Goal: Information Seeking & Learning: Compare options

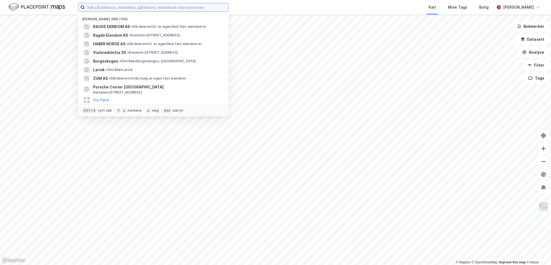
click at [97, 8] on input at bounding box center [157, 7] width 144 height 8
click at [99, 80] on span "ZUM AS" at bounding box center [100, 78] width 15 height 6
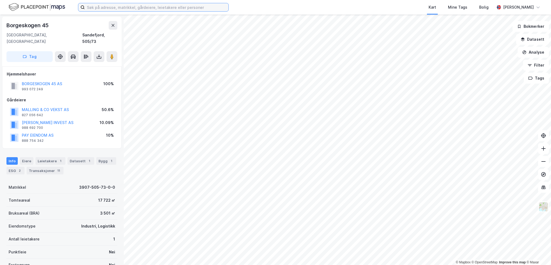
click at [135, 10] on input at bounding box center [157, 7] width 144 height 8
drag, startPoint x: 47, startPoint y: 92, endPoint x: 58, endPoint y: 96, distance: 11.5
click at [47, 97] on div "Gårdeiere" at bounding box center [62, 100] width 110 height 6
drag, startPoint x: 72, startPoint y: 103, endPoint x: 18, endPoint y: 105, distance: 53.9
click at [18, 105] on div "MALLING & CO VEKST AS 827 056 642 50.6%" at bounding box center [62, 111] width 110 height 13
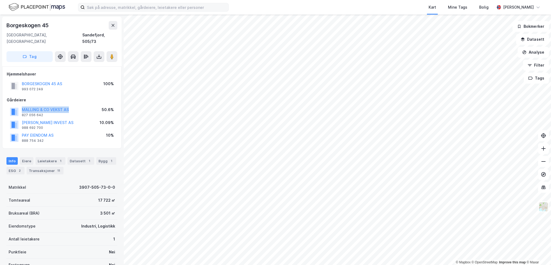
copy button "MALLING & CO VEKST AS"
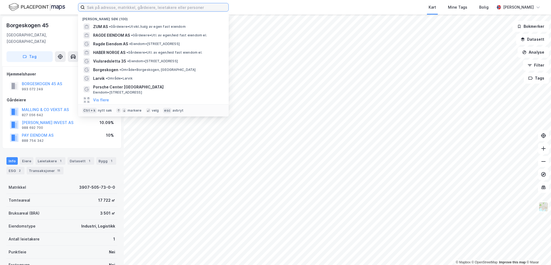
click at [139, 7] on input at bounding box center [157, 7] width 144 height 8
paste input "MALLING & CO VEKST AS"
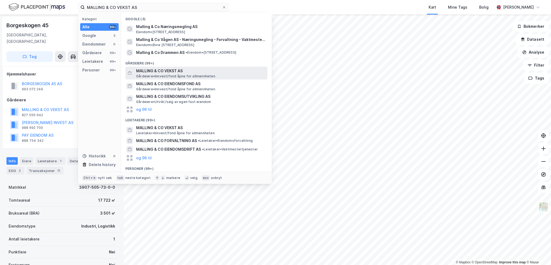
click at [168, 73] on span "MALLING & CO VEKST AS" at bounding box center [200, 71] width 129 height 6
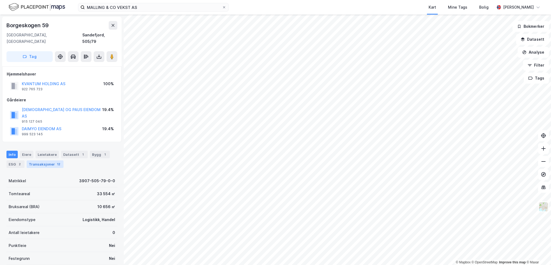
click at [37, 160] on div "Transaksjoner 12" at bounding box center [45, 164] width 37 height 8
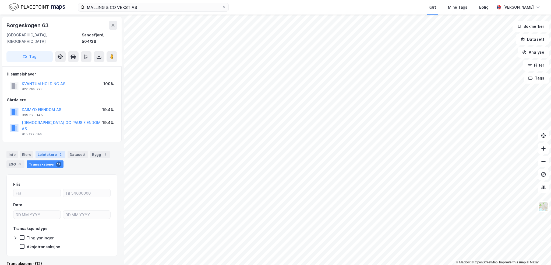
click at [52, 150] on div "Leietakere 2" at bounding box center [51, 154] width 30 height 8
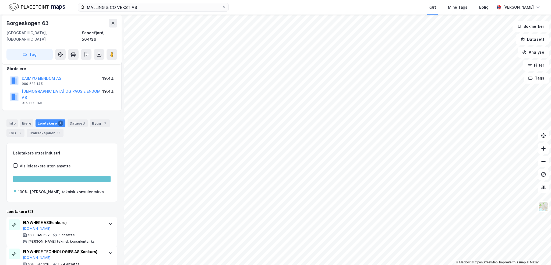
scroll to position [34, 0]
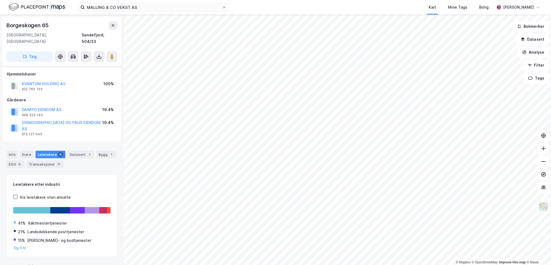
scroll to position [81, 0]
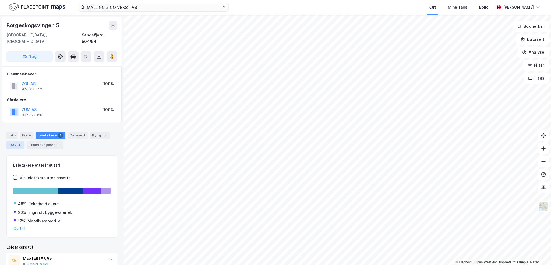
click at [15, 141] on div "ESG 4" at bounding box center [15, 145] width 18 height 8
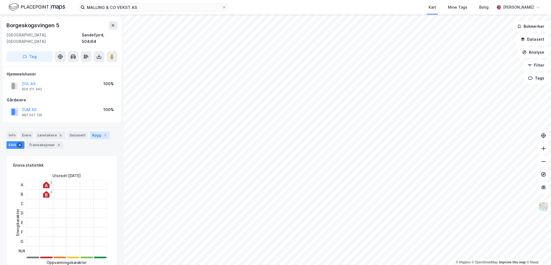
click at [98, 131] on div "Bygg 1" at bounding box center [100, 135] width 20 height 8
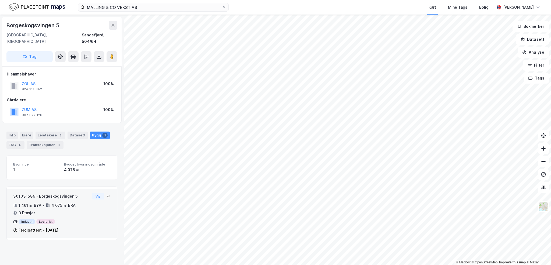
click at [96, 205] on div "301031589 - Borgeskogsvingen 5 1 461 ㎡ BYA • 4 075 ㎡ BRA • 3 Etasjer Industri L…" at bounding box center [61, 215] width 97 height 45
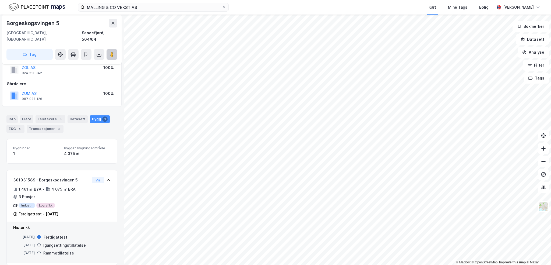
click at [111, 51] on button at bounding box center [112, 54] width 11 height 11
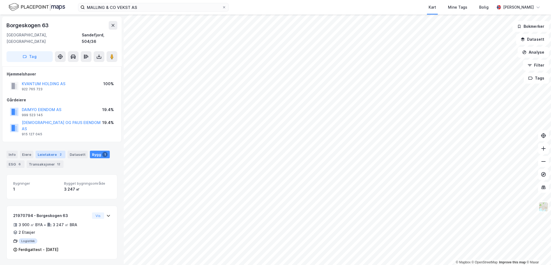
click at [50, 150] on div "Leietakere 2" at bounding box center [51, 154] width 30 height 8
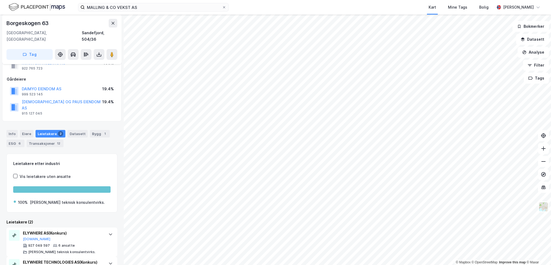
scroll to position [34, 0]
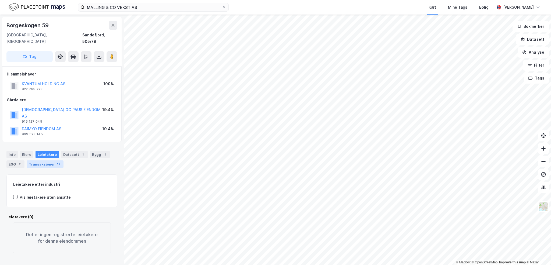
click at [44, 160] on div "Transaksjoner 12" at bounding box center [45, 164] width 37 height 8
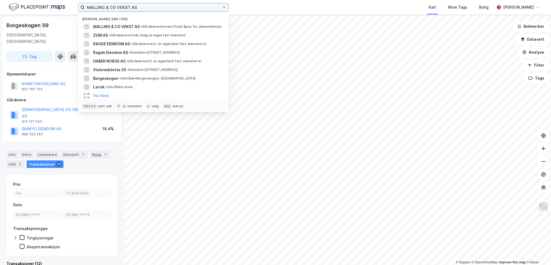
drag, startPoint x: 166, startPoint y: 7, endPoint x: 26, endPoint y: -1, distance: 140.2
click at [26, 0] on html "MALLING & CO VEKST AS Nylige søk (100) MALLING & CO VEKST AS • Gårdeiere • Innv…" at bounding box center [275, 132] width 551 height 265
paste input "[STREET_ADDRESS]"
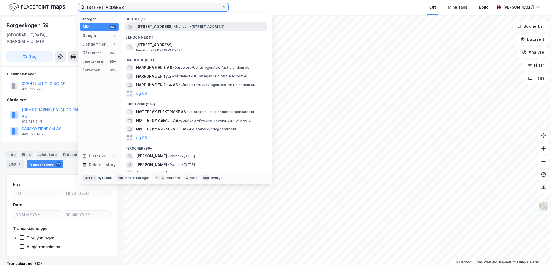
type input "[STREET_ADDRESS]"
click at [151, 27] on span "[STREET_ADDRESS]" at bounding box center [154, 26] width 37 height 6
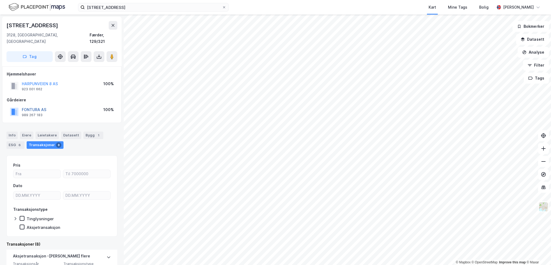
click at [0, 0] on button "FONTURA AS" at bounding box center [0, 0] width 0 height 0
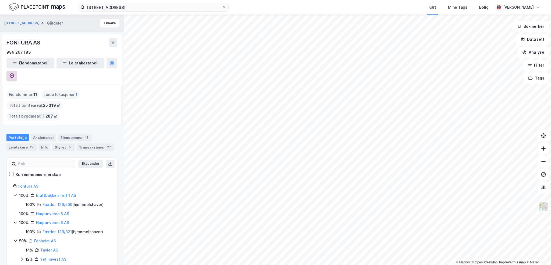
click at [14, 73] on icon at bounding box center [12, 75] width 5 height 5
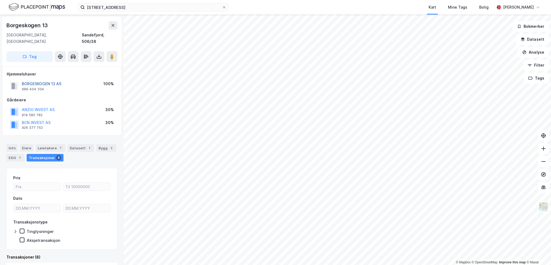
click at [0, 0] on button "BORGESKOGEN 13 AS" at bounding box center [0, 0] width 0 height 0
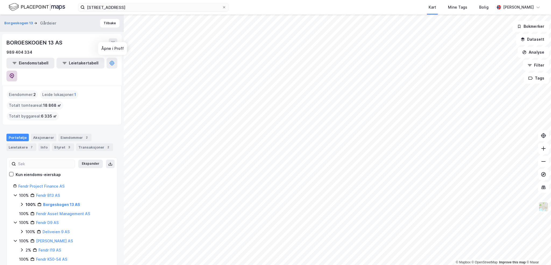
click at [17, 71] on button at bounding box center [11, 76] width 11 height 11
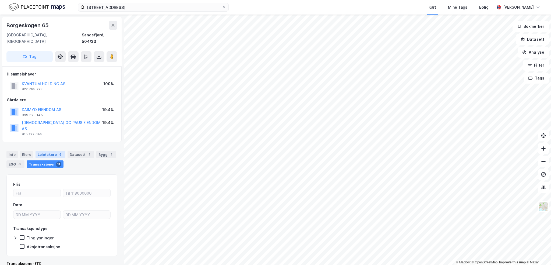
click at [50, 150] on div "Leietakere 6" at bounding box center [51, 154] width 30 height 8
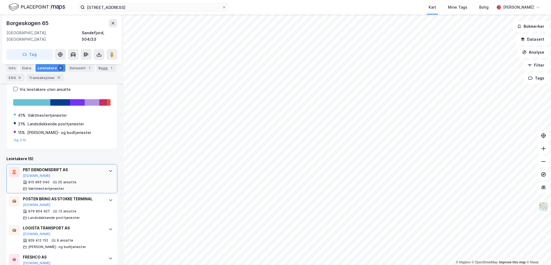
scroll to position [135, 0]
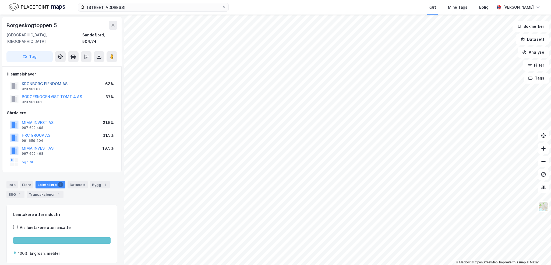
click at [0, 0] on button "KRONBORG EIENDOM AS" at bounding box center [0, 0] width 0 height 0
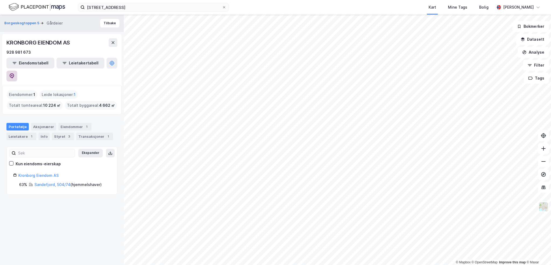
click at [14, 73] on icon at bounding box center [12, 75] width 5 height 5
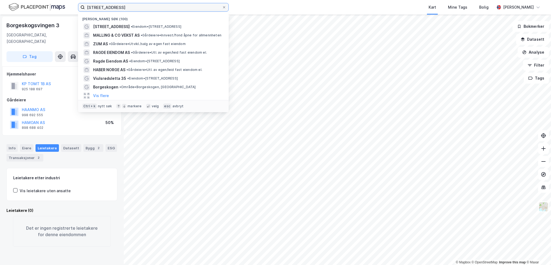
drag, startPoint x: 165, startPoint y: 9, endPoint x: 26, endPoint y: -1, distance: 139.2
click at [26, 0] on html "[STREET_ADDRESS] Nylige søk (100) [STREET_ADDRESS] • Eiendom • [STREET_ADDRESS]…" at bounding box center [275, 132] width 551 height 265
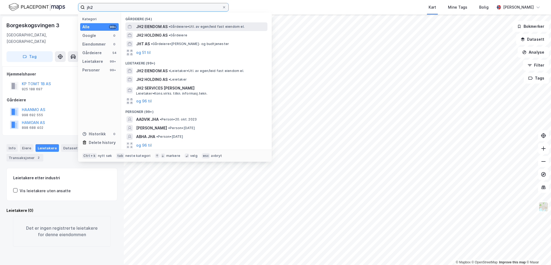
type input "jh2"
click at [191, 29] on div "JH2 EIENDOM AS • Gårdeiere • Utl. av egen/leid fast eiendom el." at bounding box center [201, 26] width 130 height 6
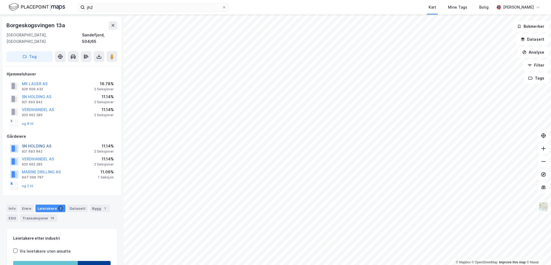
click at [0, 0] on button "SN HOLDING AS" at bounding box center [0, 0] width 0 height 0
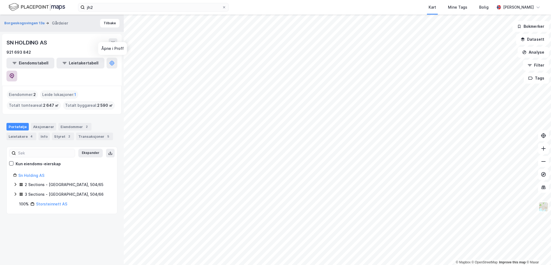
click at [17, 71] on button at bounding box center [11, 76] width 11 height 11
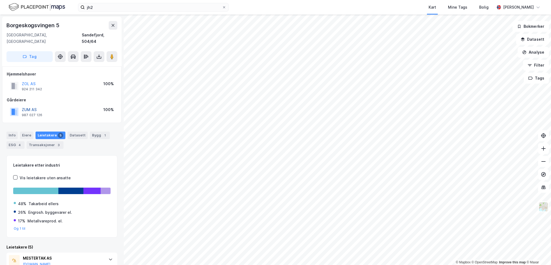
click at [0, 0] on button "ZUM AS" at bounding box center [0, 0] width 0 height 0
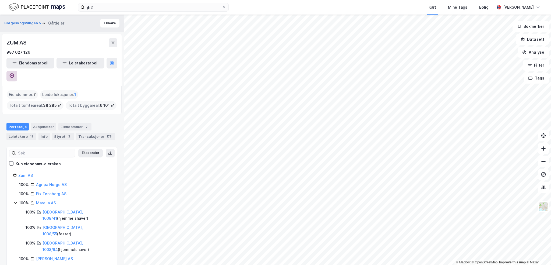
click at [14, 73] on icon at bounding box center [12, 75] width 5 height 5
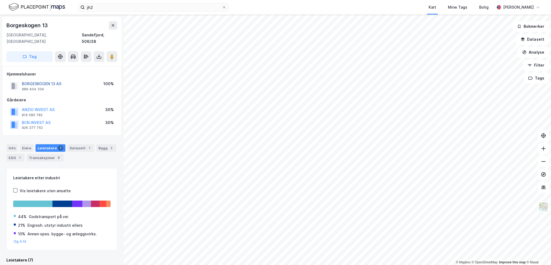
click at [0, 0] on button "BORGESKOGEN 13 AS" at bounding box center [0, 0] width 0 height 0
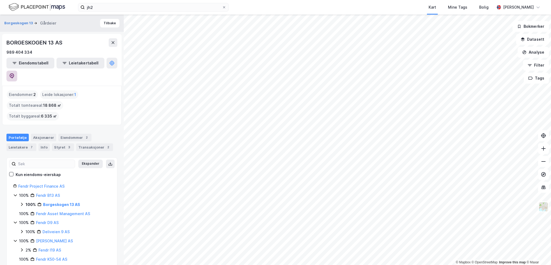
click at [14, 73] on icon at bounding box center [12, 75] width 5 height 5
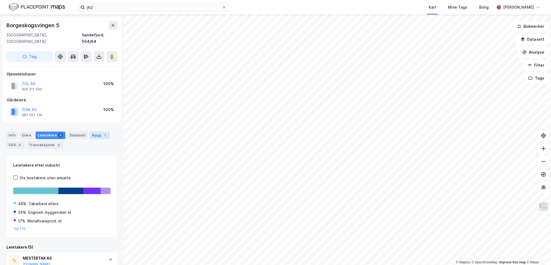
click at [90, 131] on div "Bygg 1" at bounding box center [100, 135] width 20 height 8
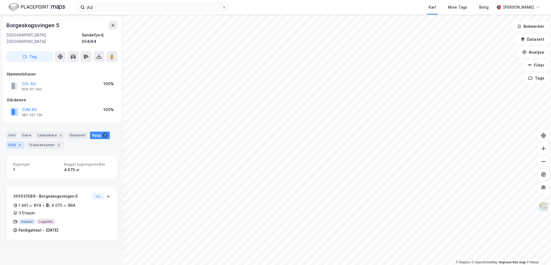
click at [17, 141] on div "ESG 4" at bounding box center [15, 145] width 18 height 8
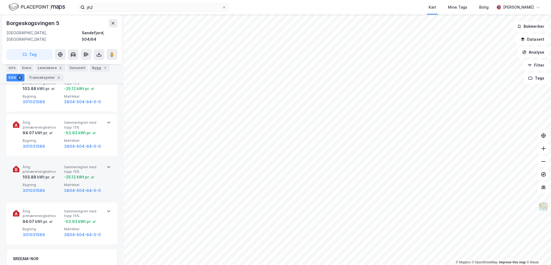
scroll to position [27, 0]
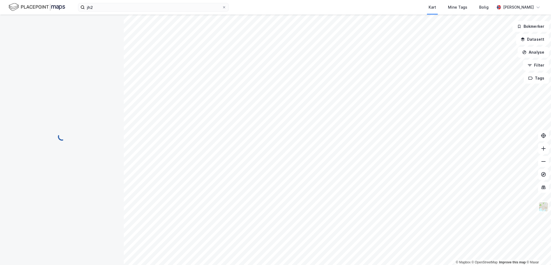
scroll to position [27, 0]
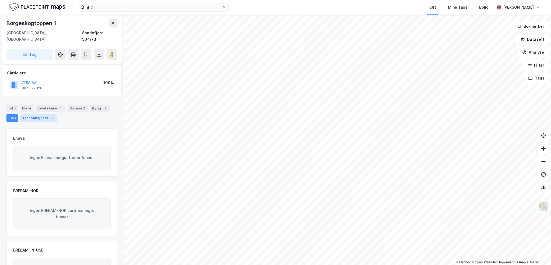
click at [44, 114] on div "Transaksjoner 2" at bounding box center [38, 118] width 37 height 8
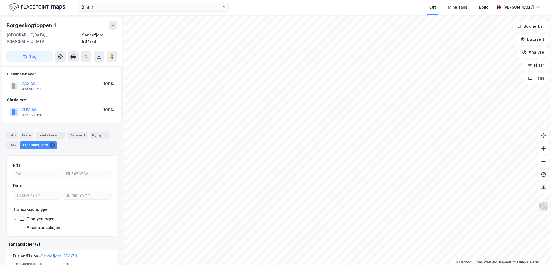
click at [106, 131] on div "Info [PERSON_NAME] 4 Datasett Bygg 1 ESG Transaksjoner 2" at bounding box center [61, 139] width 111 height 17
click at [102, 132] on div "1" at bounding box center [104, 134] width 5 height 5
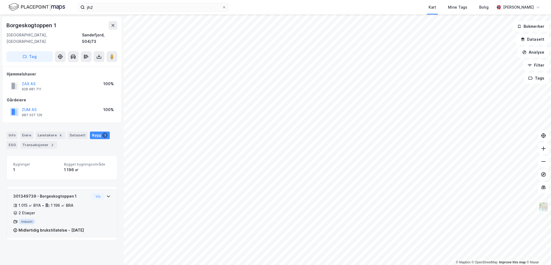
click at [76, 219] on div "Industri" at bounding box center [51, 221] width 77 height 5
